Goal: Information Seeking & Learning: Learn about a topic

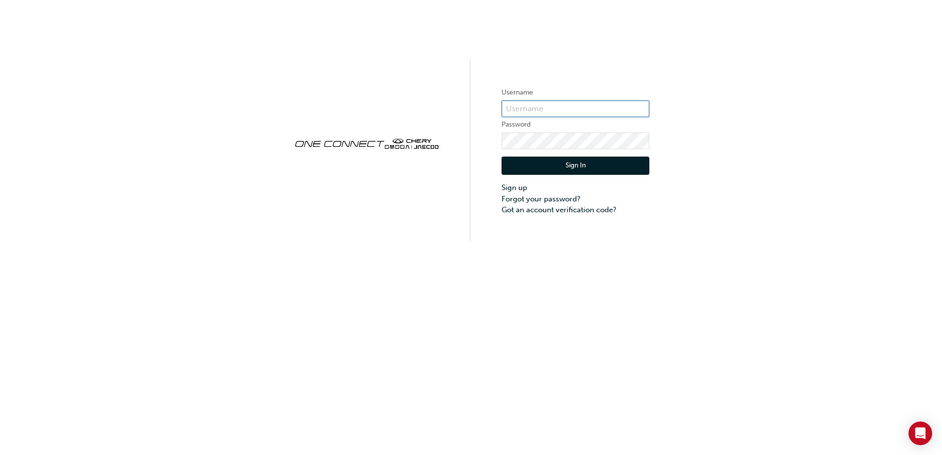
type input "CHAU0041"
click at [567, 168] on button "Sign In" at bounding box center [576, 166] width 148 height 19
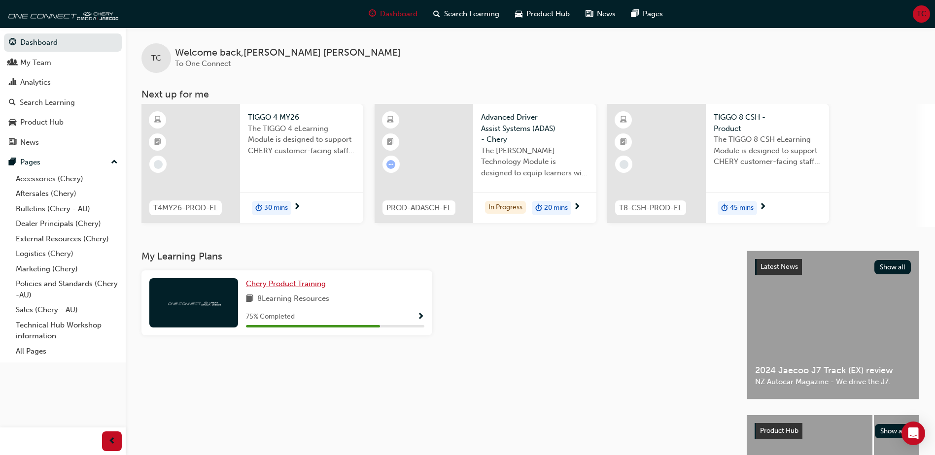
click at [300, 287] on span "Chery Product Training" at bounding box center [286, 283] width 80 height 9
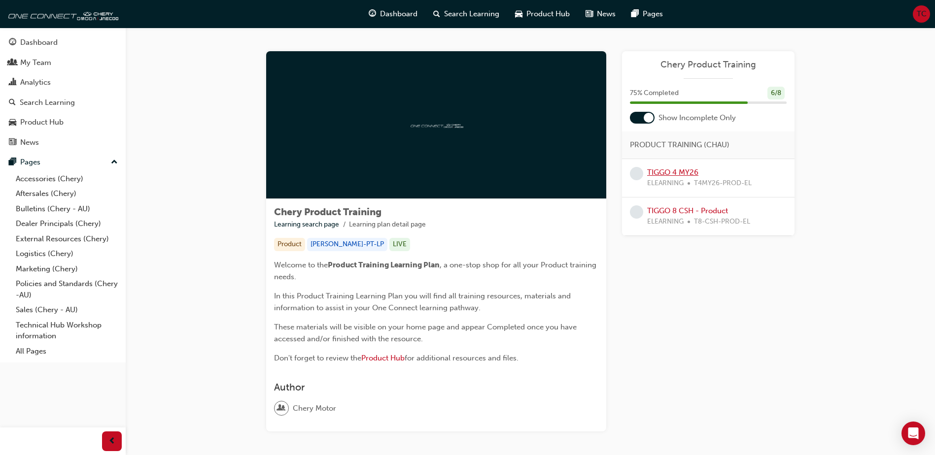
click at [673, 176] on link "TIGGO 4 MY26" at bounding box center [672, 172] width 51 height 9
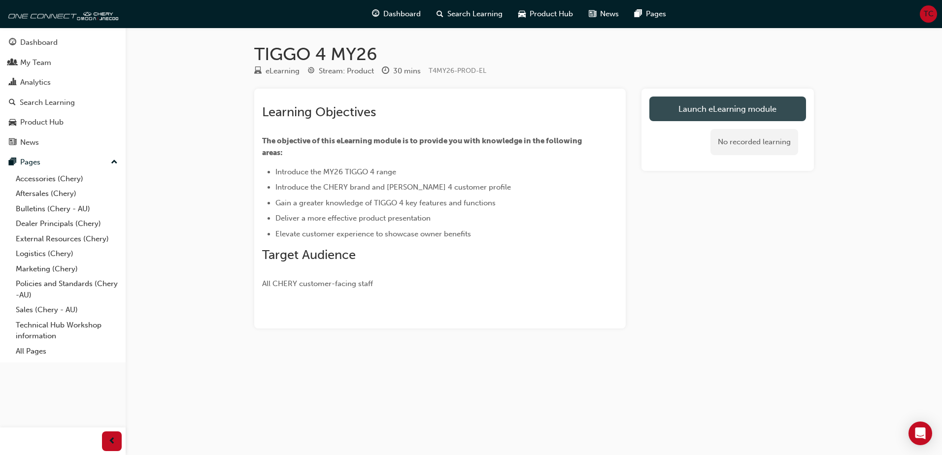
click at [695, 110] on link "Launch eLearning module" at bounding box center [727, 109] width 157 height 25
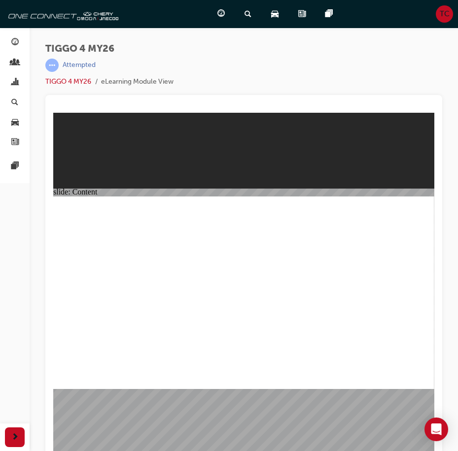
drag, startPoint x: 424, startPoint y: 385, endPoint x: 425, endPoint y: 379, distance: 6.1
drag, startPoint x: 427, startPoint y: 380, endPoint x: 422, endPoint y: 379, distance: 5.0
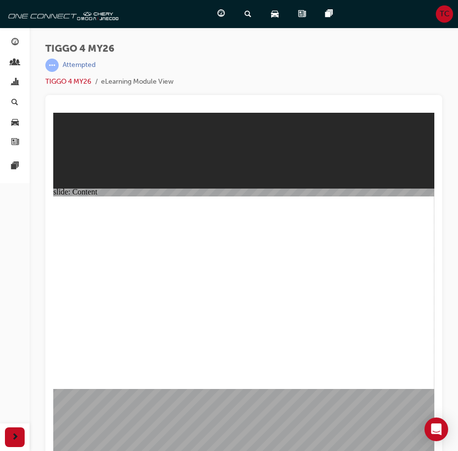
drag, startPoint x: 128, startPoint y: 267, endPoint x: 130, endPoint y: 274, distance: 7.1
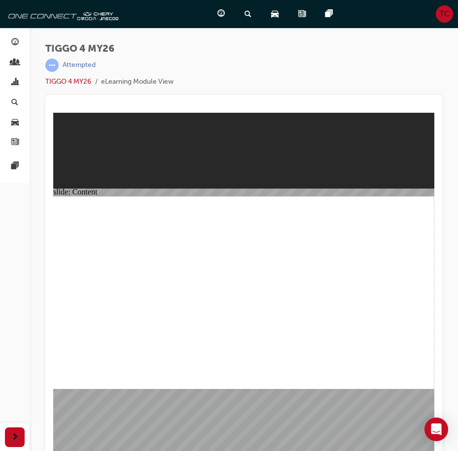
drag, startPoint x: 355, startPoint y: 339, endPoint x: 341, endPoint y: 336, distance: 14.1
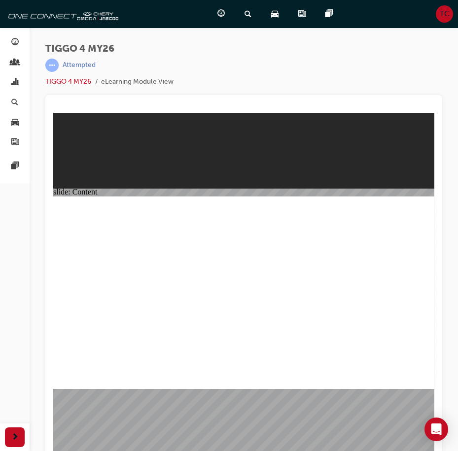
drag, startPoint x: 411, startPoint y: 200, endPoint x: 410, endPoint y: 205, distance: 5.4
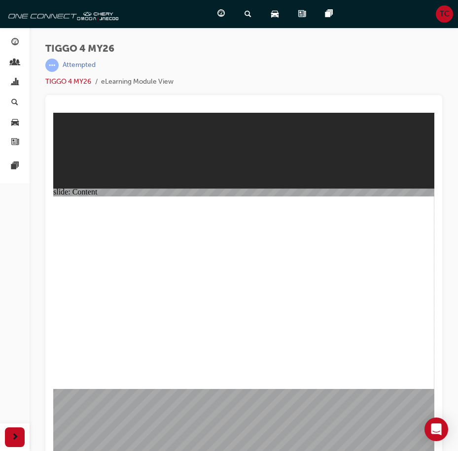
drag, startPoint x: 333, startPoint y: 304, endPoint x: 380, endPoint y: 358, distance: 71.2
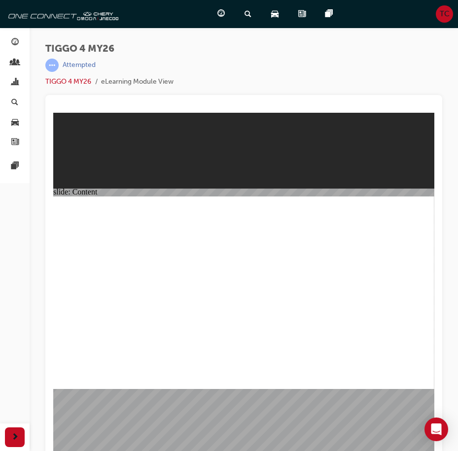
drag, startPoint x: 185, startPoint y: 259, endPoint x: 200, endPoint y: 307, distance: 51.0
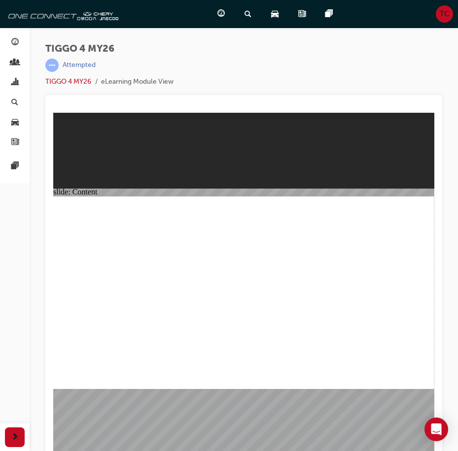
drag, startPoint x: 203, startPoint y: 324, endPoint x: 221, endPoint y: 307, distance: 24.7
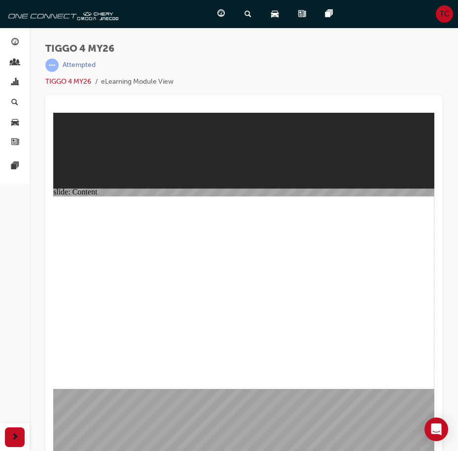
drag, startPoint x: 421, startPoint y: 382, endPoint x: 511, endPoint y: 495, distance: 144.4
drag, startPoint x: 422, startPoint y: 381, endPoint x: 511, endPoint y: 483, distance: 135.8
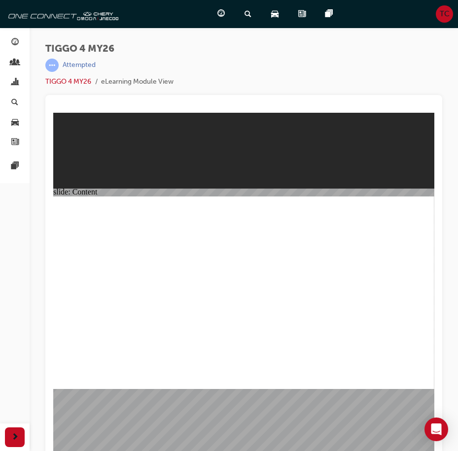
drag, startPoint x: 111, startPoint y: 329, endPoint x: 106, endPoint y: 329, distance: 5.4
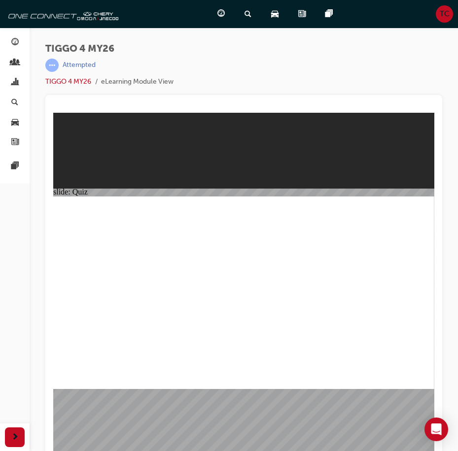
radio input "true"
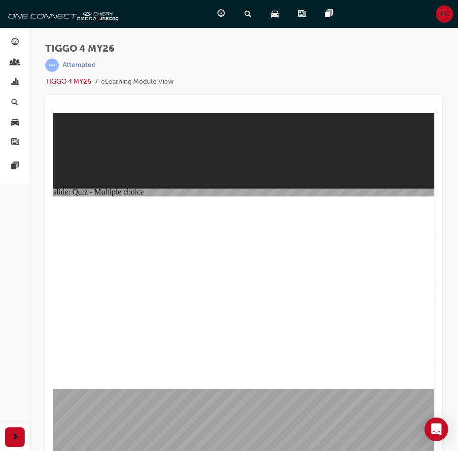
drag, startPoint x: 311, startPoint y: 259, endPoint x: 82, endPoint y: 332, distance: 240.7
drag, startPoint x: 258, startPoint y: 260, endPoint x: 326, endPoint y: 335, distance: 101.2
drag, startPoint x: 397, startPoint y: 261, endPoint x: 380, endPoint y: 348, distance: 88.7
drag, startPoint x: 156, startPoint y: 258, endPoint x: 156, endPoint y: 338, distance: 80.3
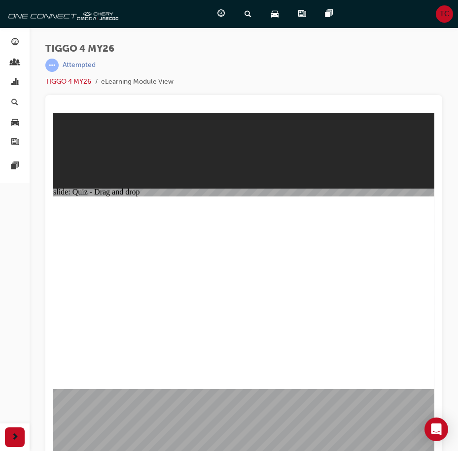
drag, startPoint x: 100, startPoint y: 256, endPoint x: 311, endPoint y: 337, distance: 226.6
drag, startPoint x: 410, startPoint y: 360, endPoint x: 518, endPoint y: 473, distance: 156.1
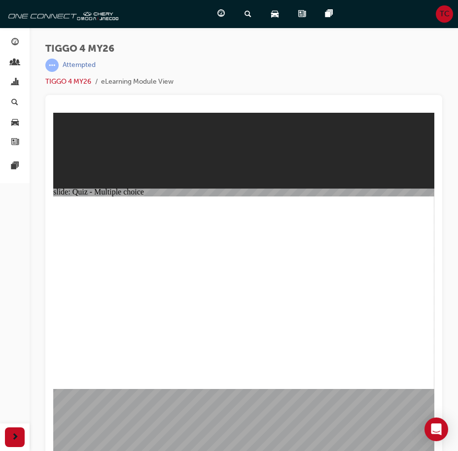
radio input "true"
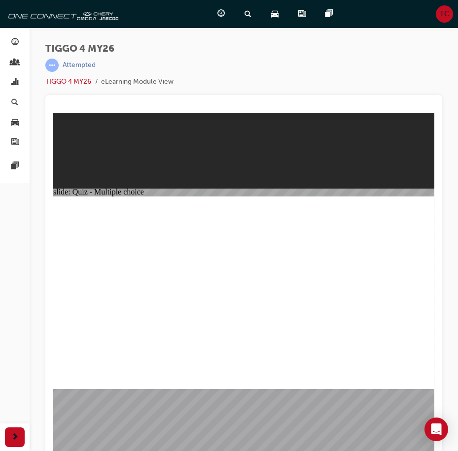
radio input "false"
radio input "true"
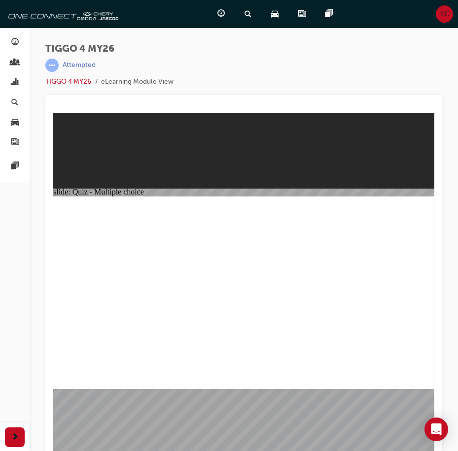
drag, startPoint x: 99, startPoint y: 269, endPoint x: 376, endPoint y: 271, distance: 277.4
drag, startPoint x: 188, startPoint y: 272, endPoint x: 353, endPoint y: 260, distance: 165.5
drag, startPoint x: 175, startPoint y: 290, endPoint x: 382, endPoint y: 292, distance: 206.9
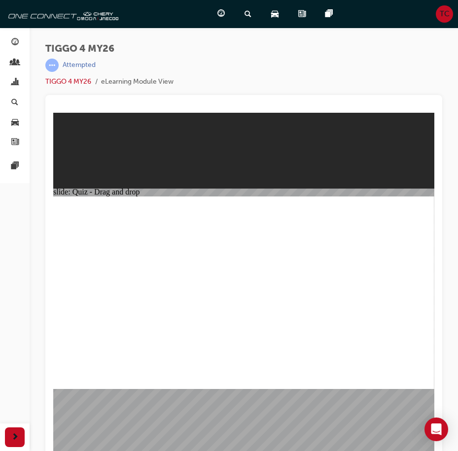
drag, startPoint x: 174, startPoint y: 310, endPoint x: 379, endPoint y: 301, distance: 204.6
drag, startPoint x: 108, startPoint y: 293, endPoint x: 377, endPoint y: 307, distance: 269.3
drag, startPoint x: 185, startPoint y: 338, endPoint x: 391, endPoint y: 318, distance: 207.4
drag, startPoint x: 245, startPoint y: 285, endPoint x: 273, endPoint y: 261, distance: 36.7
drag, startPoint x: 367, startPoint y: 260, endPoint x: 307, endPoint y: 263, distance: 59.7
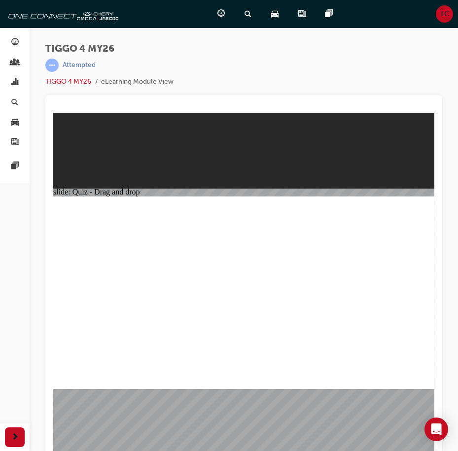
drag, startPoint x: 241, startPoint y: 326, endPoint x: 507, endPoint y: 440, distance: 289.3
radio input "true"
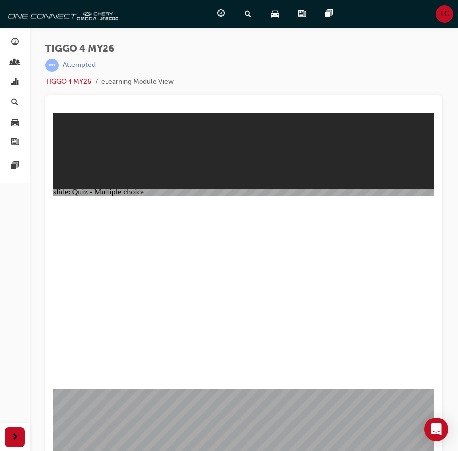
drag, startPoint x: 266, startPoint y: 238, endPoint x: 269, endPoint y: 229, distance: 10.0
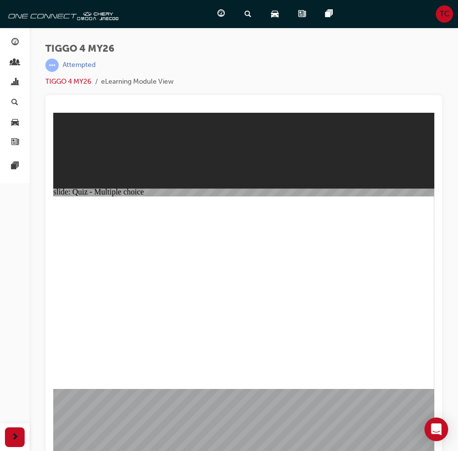
radio input "true"
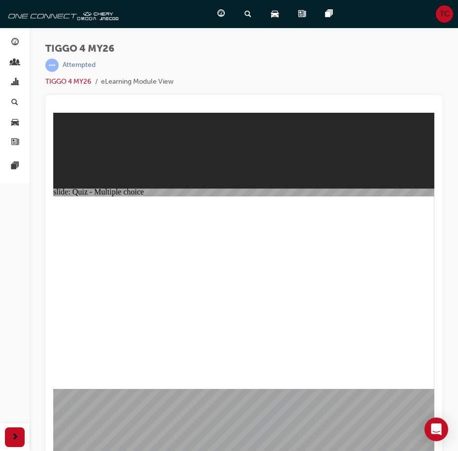
radio input "true"
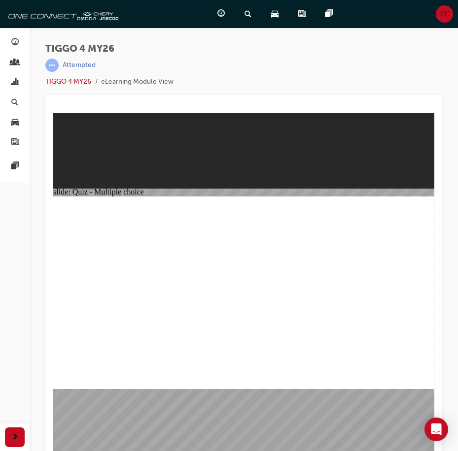
radio input "true"
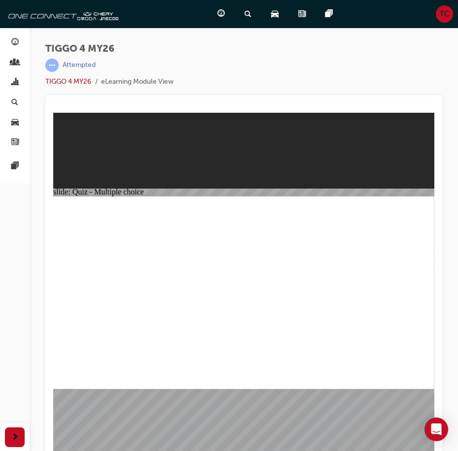
drag, startPoint x: 257, startPoint y: 331, endPoint x: 243, endPoint y: 330, distance: 13.4
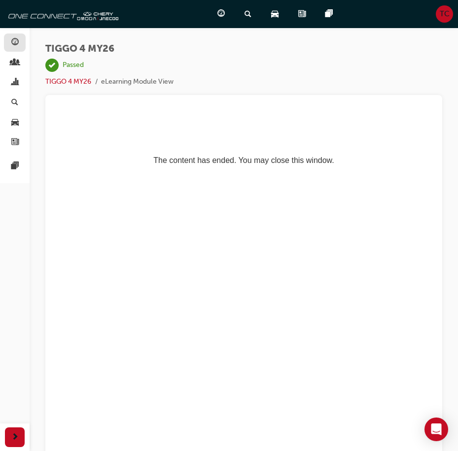
click at [11, 44] on span "guage-icon" at bounding box center [14, 42] width 7 height 9
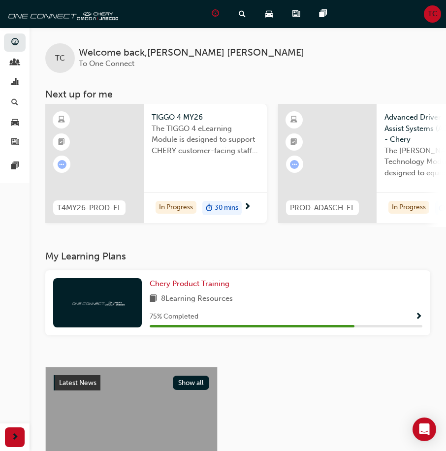
click at [370, 152] on div at bounding box center [327, 163] width 99 height 119
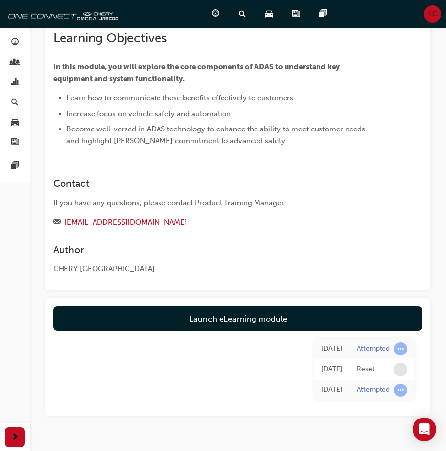
scroll to position [164, 0]
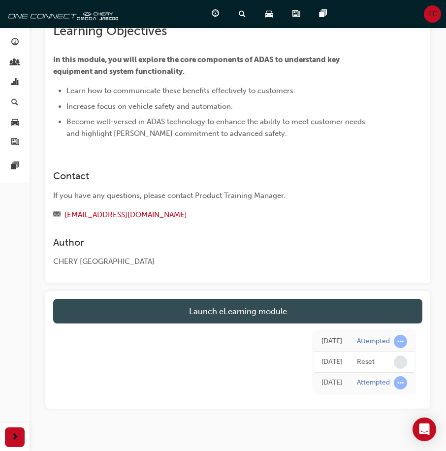
click at [228, 299] on link "Launch eLearning module" at bounding box center [237, 311] width 369 height 25
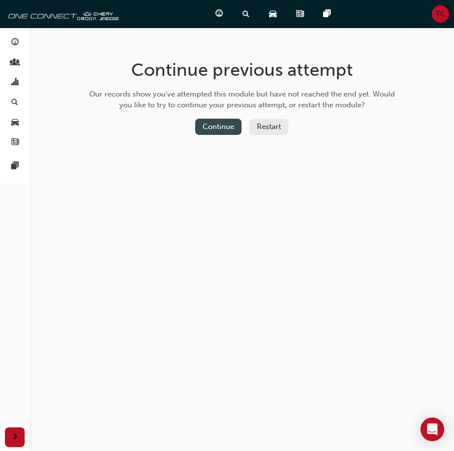
click at [221, 124] on button "Continue" at bounding box center [218, 127] width 46 height 16
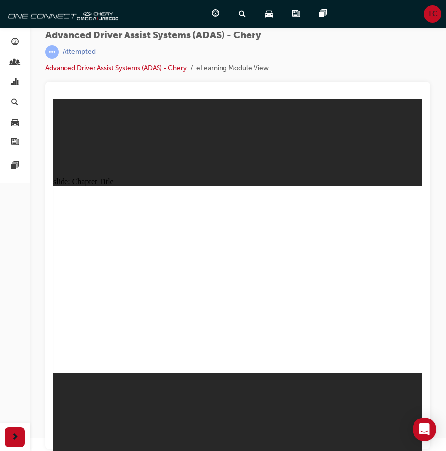
drag, startPoint x: 415, startPoint y: 365, endPoint x: 410, endPoint y: 366, distance: 5.0
drag, startPoint x: 98, startPoint y: 334, endPoint x: 379, endPoint y: 221, distance: 303.3
drag, startPoint x: 303, startPoint y: 299, endPoint x: 334, endPoint y: 236, distance: 70.5
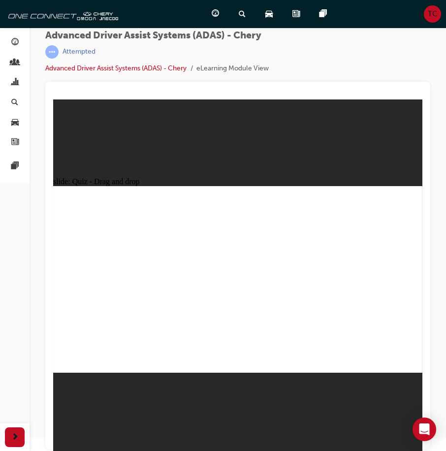
drag, startPoint x: 333, startPoint y: 331, endPoint x: 318, endPoint y: 262, distance: 70.5
drag, startPoint x: 158, startPoint y: 328, endPoint x: 231, endPoint y: 231, distance: 121.8
drag, startPoint x: 221, startPoint y: 333, endPoint x: 258, endPoint y: 231, distance: 108.5
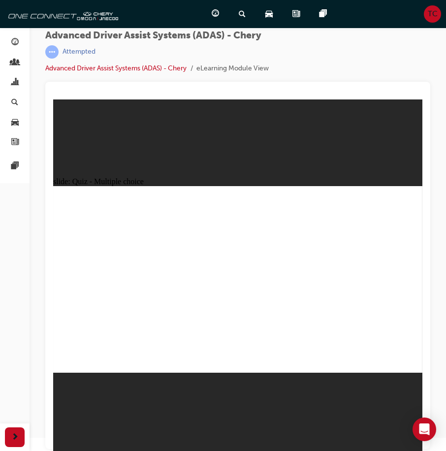
checkbox input "true"
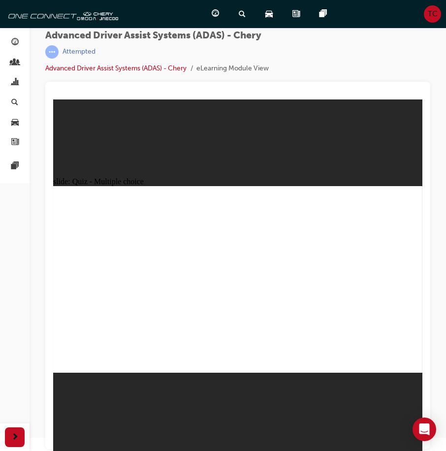
checkbox input "true"
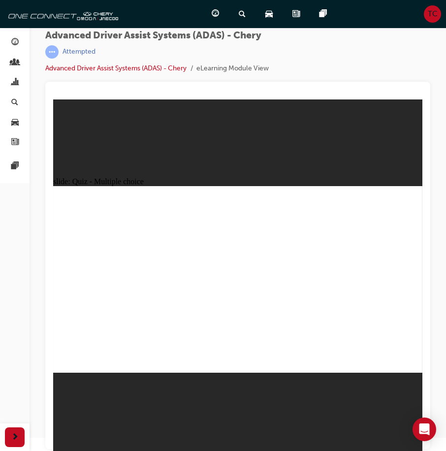
click at [300, 168] on div "slide: Quiz - Drag and drop Rectangle 1 Rectangle 1 Question 3 Drag and drop so…" at bounding box center [237, 276] width 369 height 352
drag, startPoint x: 275, startPoint y: 221, endPoint x: 134, endPoint y: 298, distance: 161.4
drag, startPoint x: 313, startPoint y: 203, endPoint x: 118, endPoint y: 305, distance: 220.1
drag, startPoint x: 352, startPoint y: 204, endPoint x: 177, endPoint y: 306, distance: 203.1
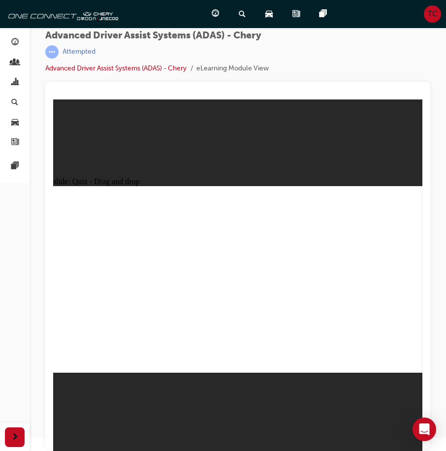
drag, startPoint x: 316, startPoint y: 218, endPoint x: 225, endPoint y: 271, distance: 106.2
drag, startPoint x: 249, startPoint y: 200, endPoint x: 244, endPoint y: 307, distance: 107.5
drag, startPoint x: 237, startPoint y: 218, endPoint x: 269, endPoint y: 311, distance: 98.3
drag, startPoint x: 283, startPoint y: 201, endPoint x: 315, endPoint y: 294, distance: 98.3
drag, startPoint x: 366, startPoint y: 216, endPoint x: 349, endPoint y: 300, distance: 85.3
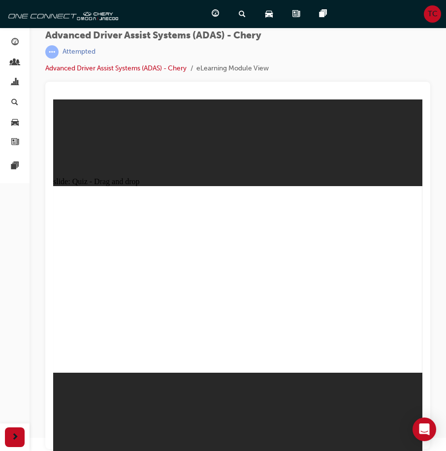
click at [19, 45] on div "button" at bounding box center [15, 42] width 12 height 12
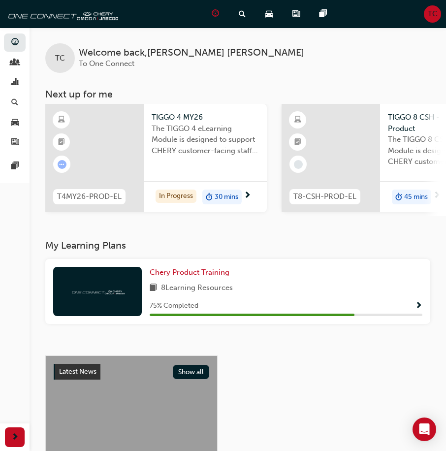
click at [307, 287] on div "8 Learning Resources" at bounding box center [286, 288] width 273 height 12
click at [209, 269] on div "Chery Product Training 8 Learning Resources 75 % Completed" at bounding box center [237, 291] width 385 height 65
click at [207, 274] on span "Chery Product Training" at bounding box center [190, 272] width 80 height 9
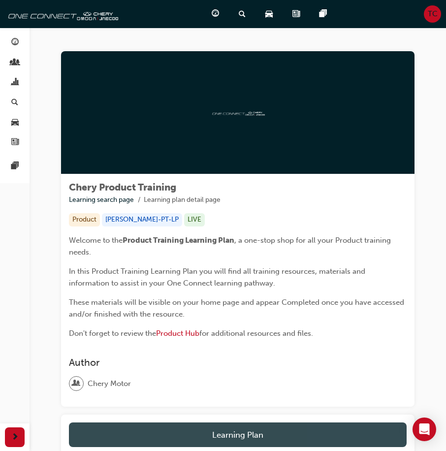
click at [266, 428] on button "Learning Plan" at bounding box center [238, 435] width 338 height 25
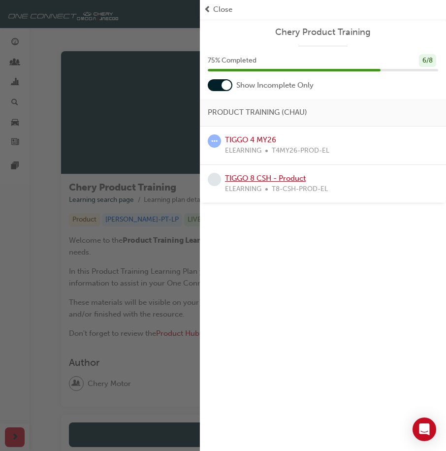
click at [265, 181] on link "TIGGO 8 CSH - Product" at bounding box center [265, 178] width 81 height 9
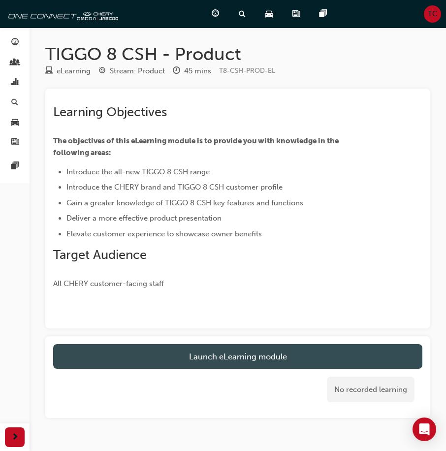
click at [288, 357] on link "Launch eLearning module" at bounding box center [237, 356] width 369 height 25
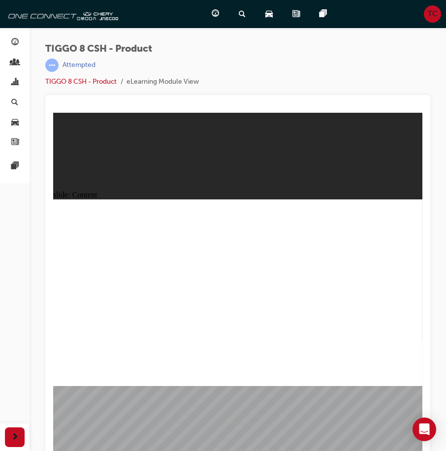
click at [196, 412] on div "slide: Video Rectangle Rectangle 1 Left Hand Drive overseas model shown in vide…" at bounding box center [237, 289] width 369 height 352
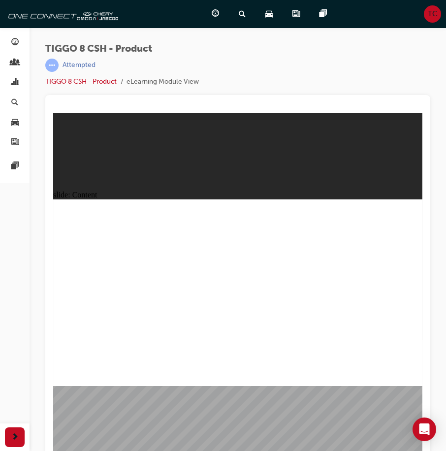
drag, startPoint x: 411, startPoint y: 374, endPoint x: 407, endPoint y: 379, distance: 6.0
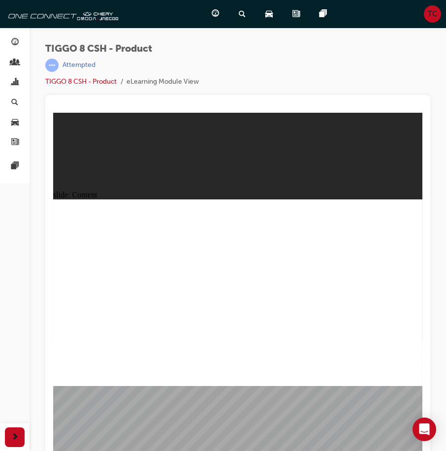
drag, startPoint x: 100, startPoint y: 249, endPoint x: 103, endPoint y: 297, distance: 47.4
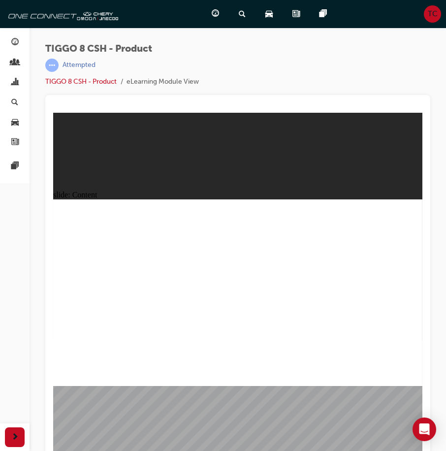
drag, startPoint x: 184, startPoint y: 292, endPoint x: 205, endPoint y: 292, distance: 21.2
drag, startPoint x: 432, startPoint y: 306, endPoint x: 427, endPoint y: 307, distance: 5.0
click at [431, 307] on div "TIGGO 8 CSH - Product | Attempted TIGGO 8 CSH - Product eLearning Module View" at bounding box center [238, 227] width 417 height 399
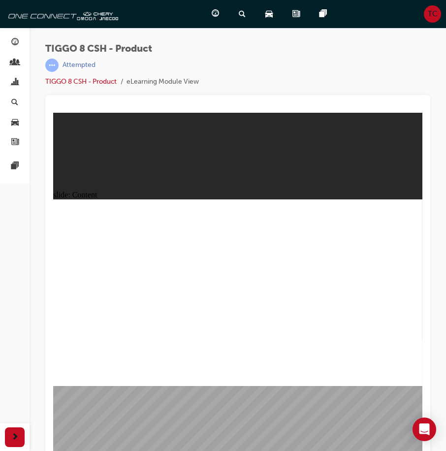
drag, startPoint x: 304, startPoint y: 310, endPoint x: 366, endPoint y: 310, distance: 61.6
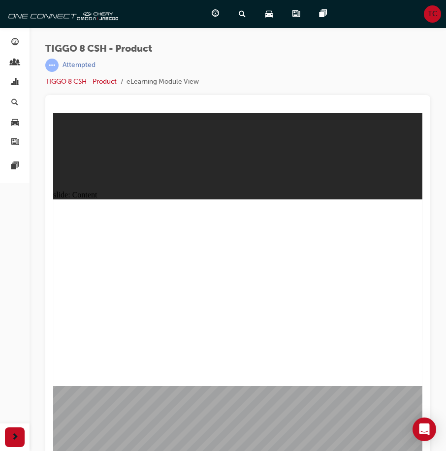
drag, startPoint x: 340, startPoint y: 330, endPoint x: 314, endPoint y: 271, distance: 64.8
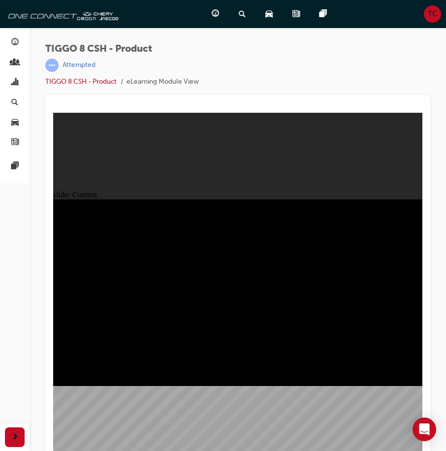
click at [411, 387] on div "slide: Chapter Title Group 1 Charging Line 1 Rectangle MENU RESOURCES left-arro…" at bounding box center [237, 289] width 369 height 352
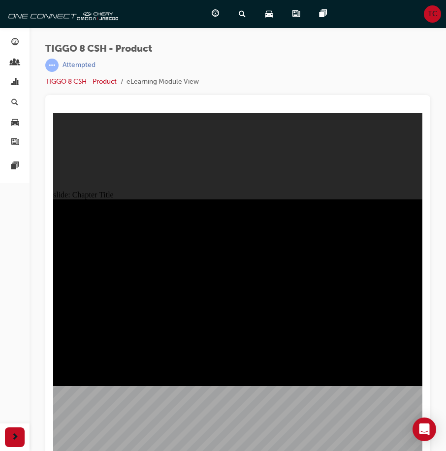
radio input "true"
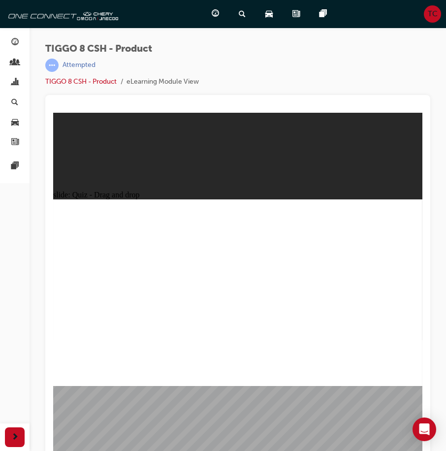
drag, startPoint x: 228, startPoint y: 211, endPoint x: 306, endPoint y: 295, distance: 114.7
drag, startPoint x: 257, startPoint y: 267, endPoint x: 247, endPoint y: 304, distance: 38.6
drag, startPoint x: 359, startPoint y: 251, endPoint x: 407, endPoint y: 295, distance: 65.2
drag, startPoint x: 359, startPoint y: 223, endPoint x: 97, endPoint y: 307, distance: 275.3
drag, startPoint x: 245, startPoint y: 237, endPoint x: 155, endPoint y: 296, distance: 107.4
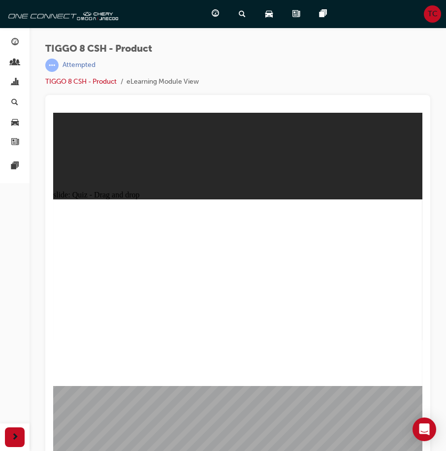
checkbox input "true"
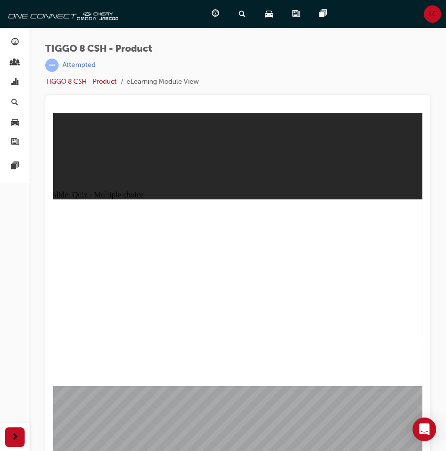
radio input "true"
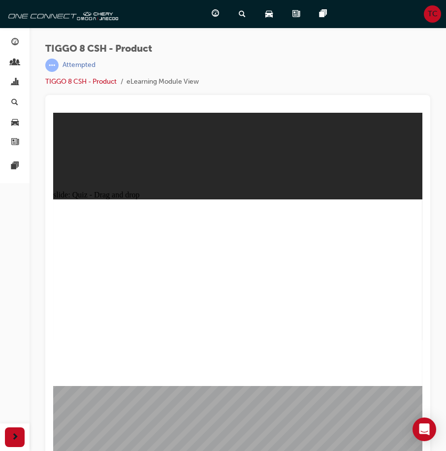
drag, startPoint x: 243, startPoint y: 215, endPoint x: 242, endPoint y: 315, distance: 100.5
drag, startPoint x: 249, startPoint y: 221, endPoint x: 252, endPoint y: 263, distance: 42.0
drag, startPoint x: 241, startPoint y: 239, endPoint x: 250, endPoint y: 286, distance: 47.6
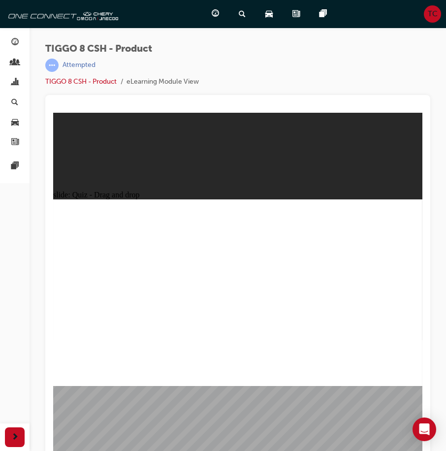
drag, startPoint x: 250, startPoint y: 234, endPoint x: 260, endPoint y: 321, distance: 87.8
drag, startPoint x: 323, startPoint y: 221, endPoint x: 296, endPoint y: 316, distance: 99.0
drag, startPoint x: 324, startPoint y: 221, endPoint x: 321, endPoint y: 225, distance: 5.2
drag, startPoint x: 317, startPoint y: 235, endPoint x: 302, endPoint y: 311, distance: 77.8
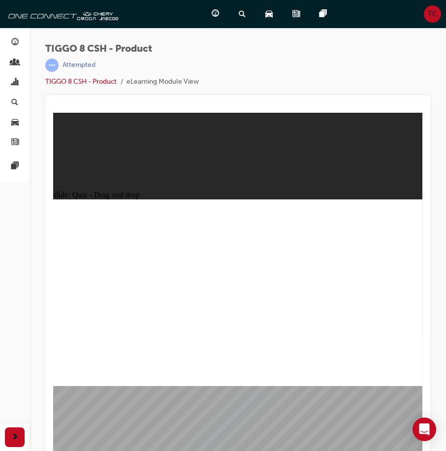
drag, startPoint x: 305, startPoint y: 247, endPoint x: 282, endPoint y: 319, distance: 75.9
drag, startPoint x: 380, startPoint y: 219, endPoint x: 305, endPoint y: 308, distance: 116.4
drag, startPoint x: 386, startPoint y: 234, endPoint x: 306, endPoint y: 307, distance: 108.1
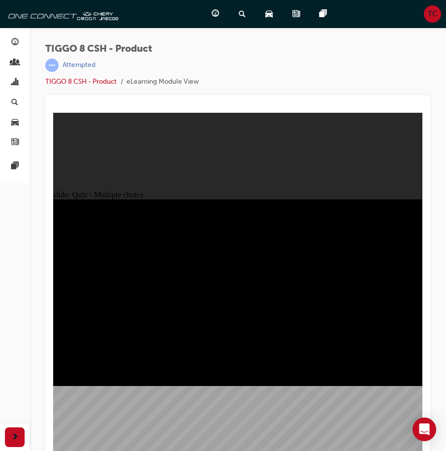
radio input "true"
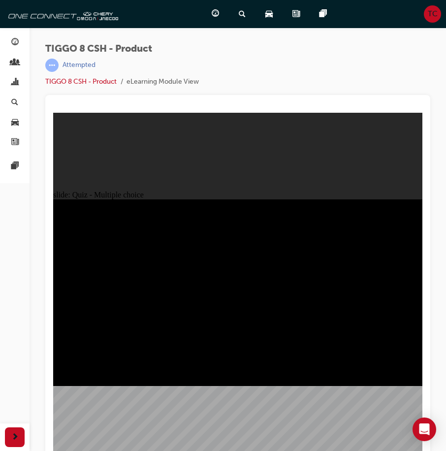
radio input "true"
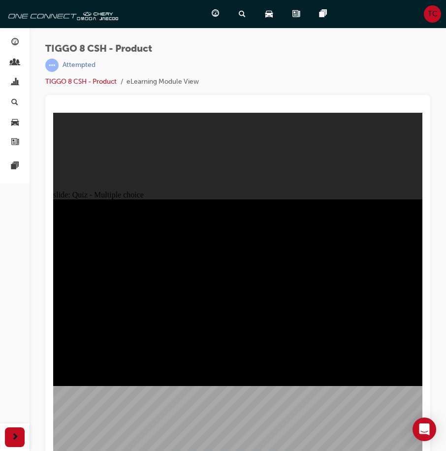
checkbox input "true"
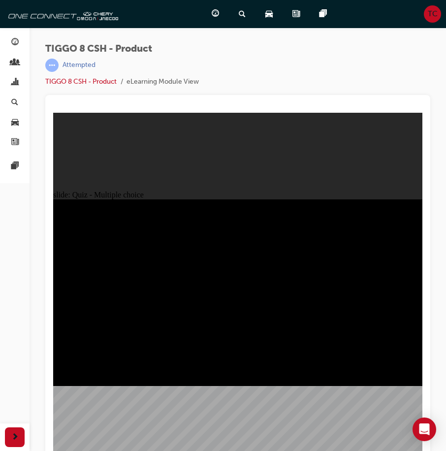
checkbox input "true"
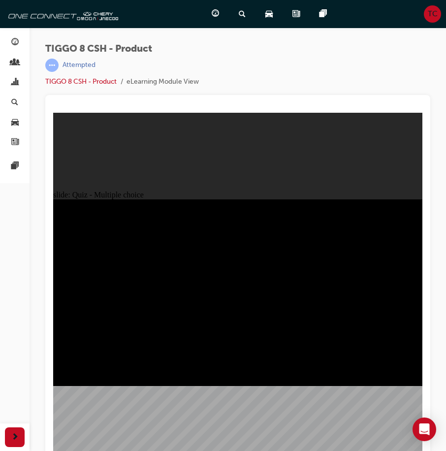
checkbox input "true"
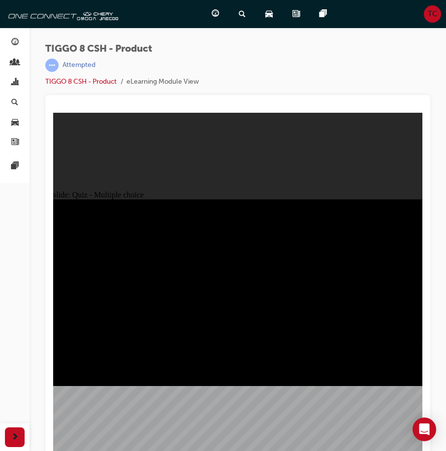
checkbox input "true"
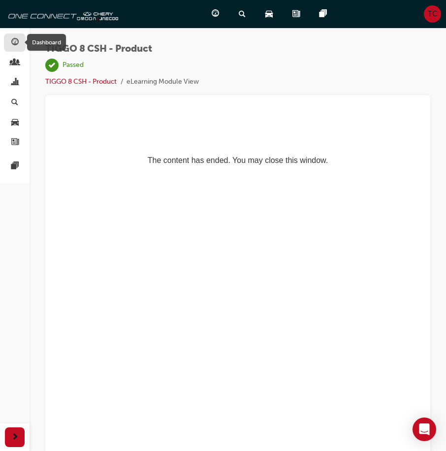
click at [15, 48] on div "button" at bounding box center [14, 42] width 7 height 12
